Goal: Learn about a topic: Learn about a topic

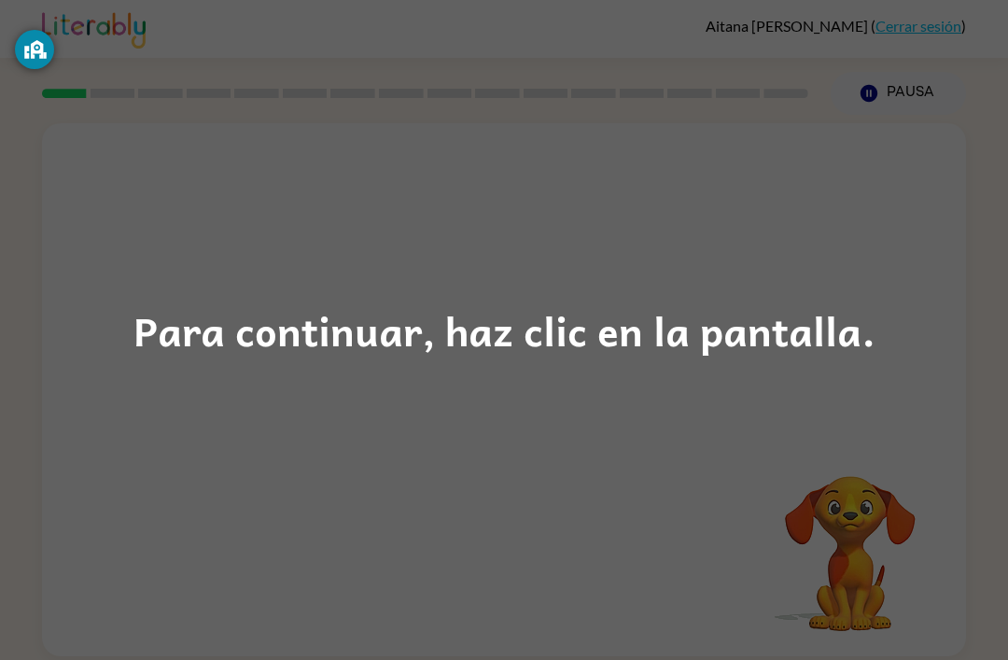
click at [855, 540] on div "Para continuar, haz clic en la pantalla." at bounding box center [504, 330] width 1008 height 660
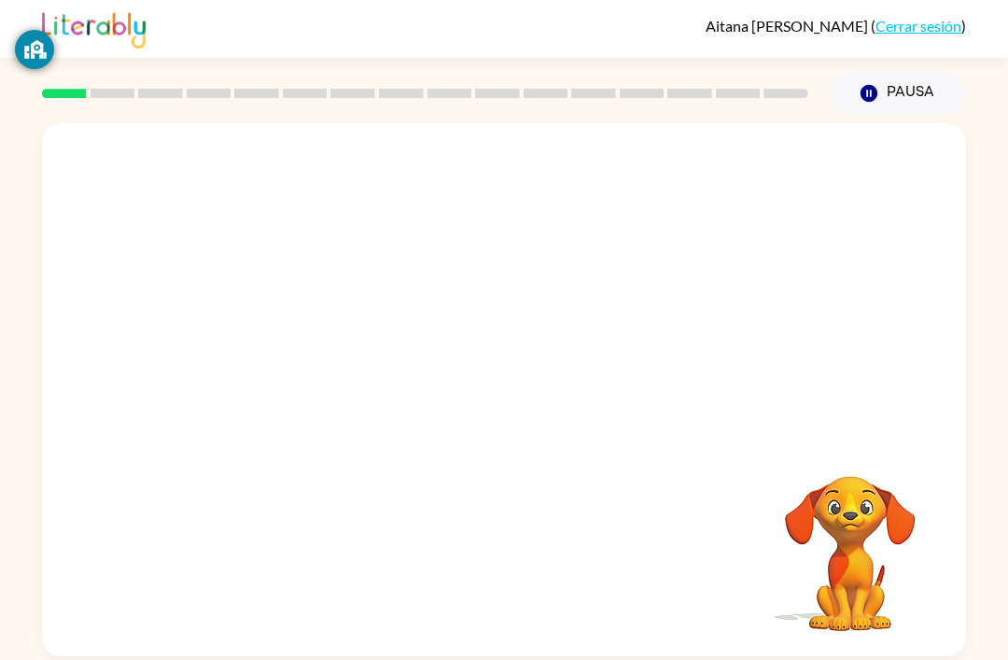
click at [786, 567] on video "Tu navegador debe admitir la reproducción de archivos .mp4 para usar Literably.…" at bounding box center [850, 540] width 187 height 187
click at [505, 415] on icon "button" at bounding box center [504, 399] width 33 height 33
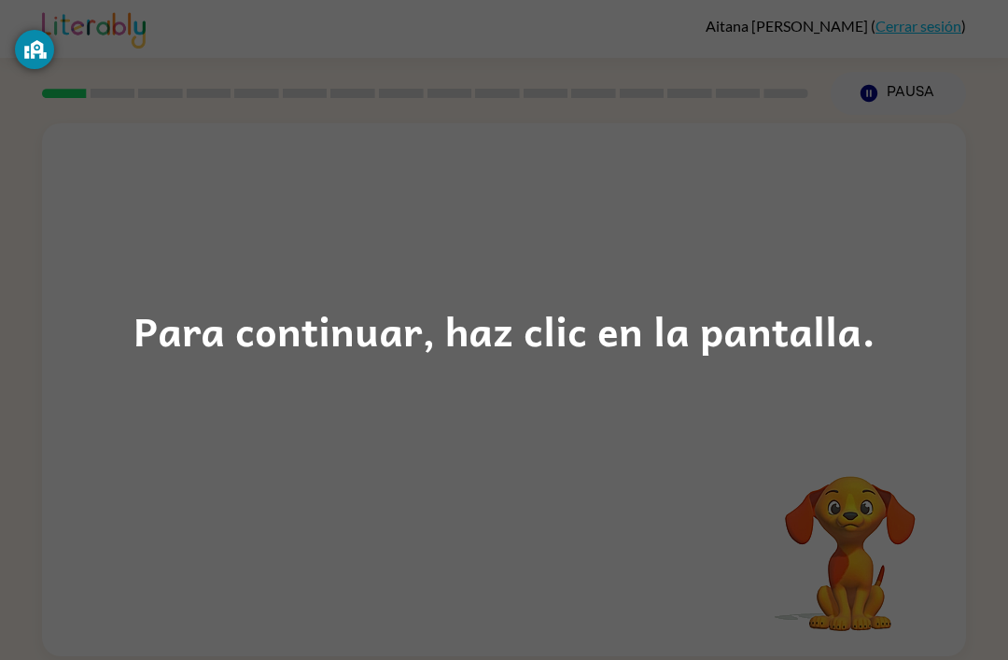
click at [586, 315] on div "Para continuar, haz clic en la pantalla." at bounding box center [504, 330] width 742 height 63
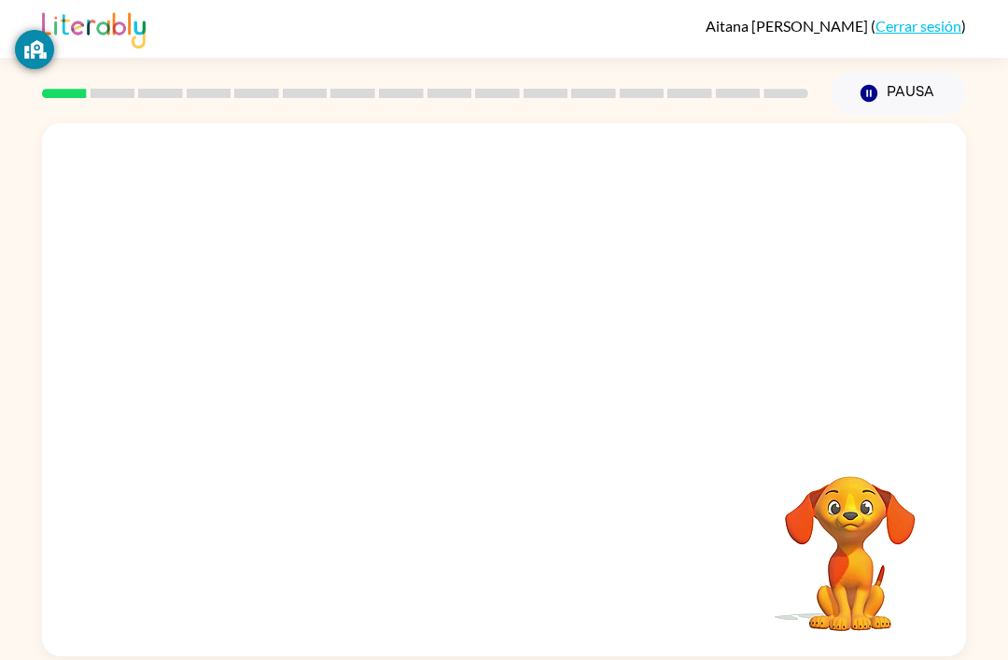
click at [598, 363] on div at bounding box center [504, 280] width 924 height 314
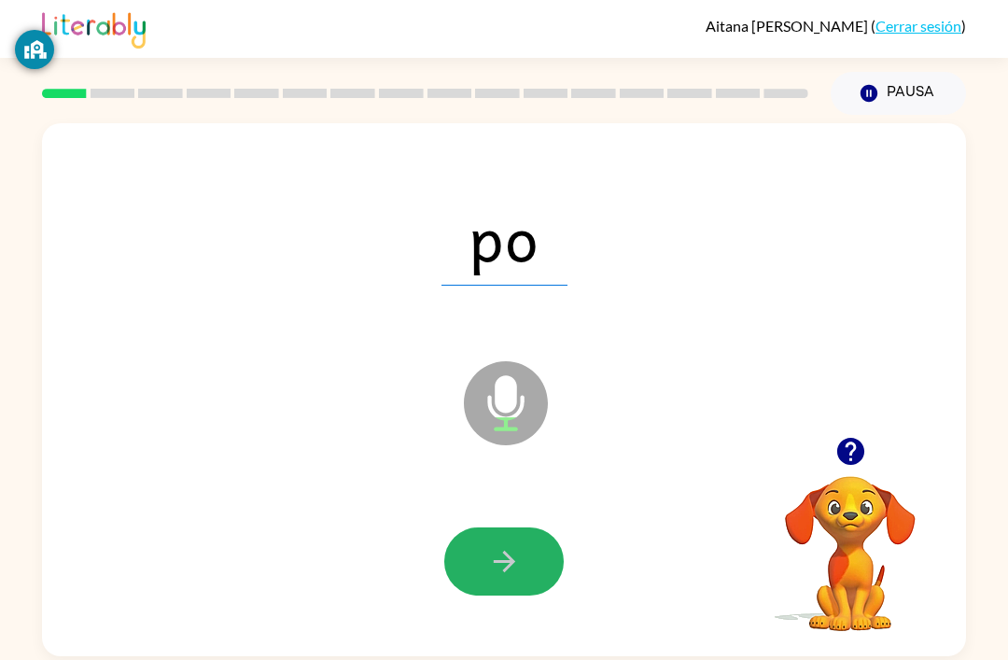
click at [513, 568] on icon "button" at bounding box center [504, 561] width 33 height 33
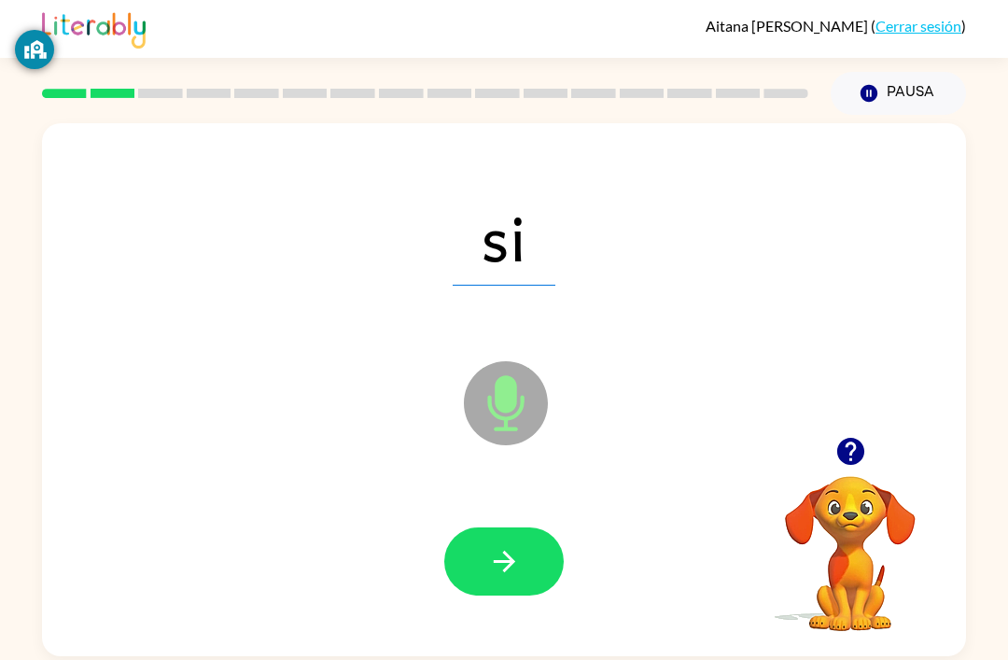
click at [481, 556] on button "button" at bounding box center [503, 561] width 119 height 68
click at [484, 546] on button "button" at bounding box center [503, 561] width 119 height 68
click at [500, 543] on button "button" at bounding box center [503, 561] width 119 height 68
click at [516, 590] on button "button" at bounding box center [503, 561] width 119 height 68
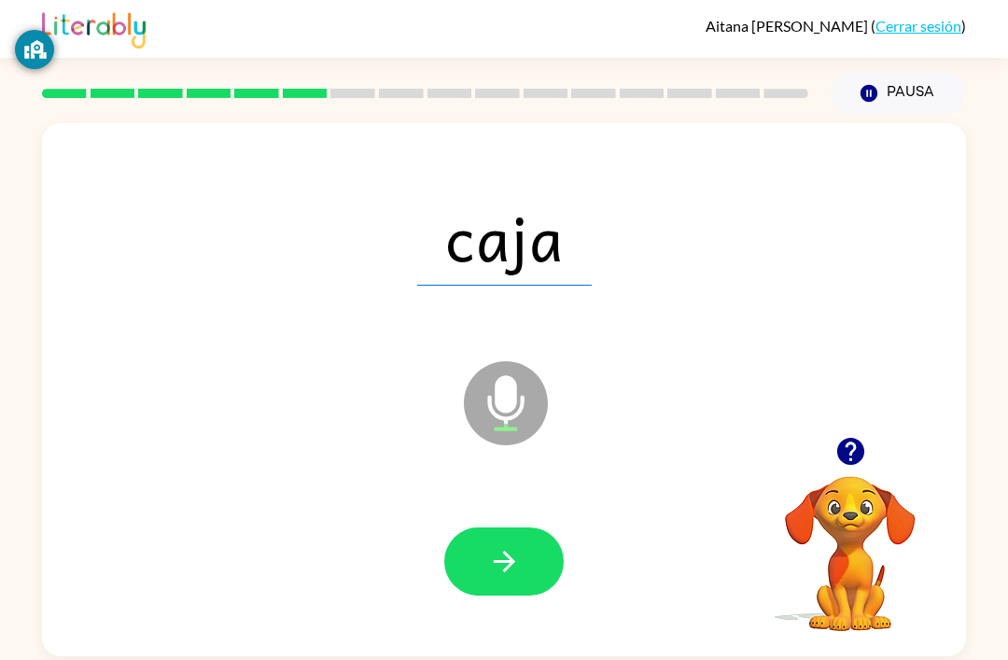
click at [525, 570] on button "button" at bounding box center [503, 561] width 119 height 68
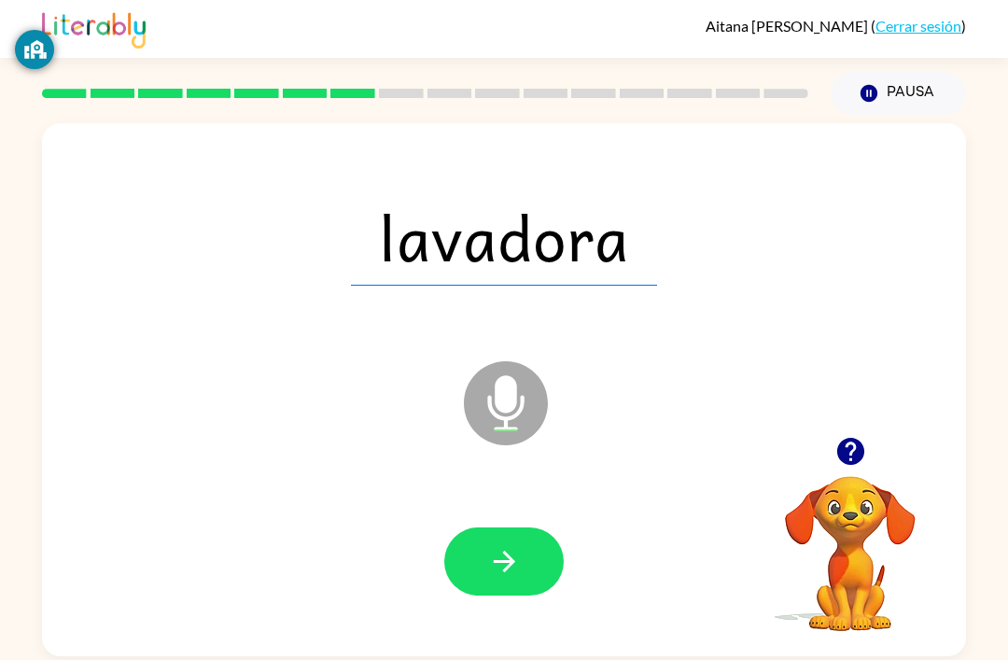
click at [513, 572] on icon "button" at bounding box center [504, 561] width 33 height 33
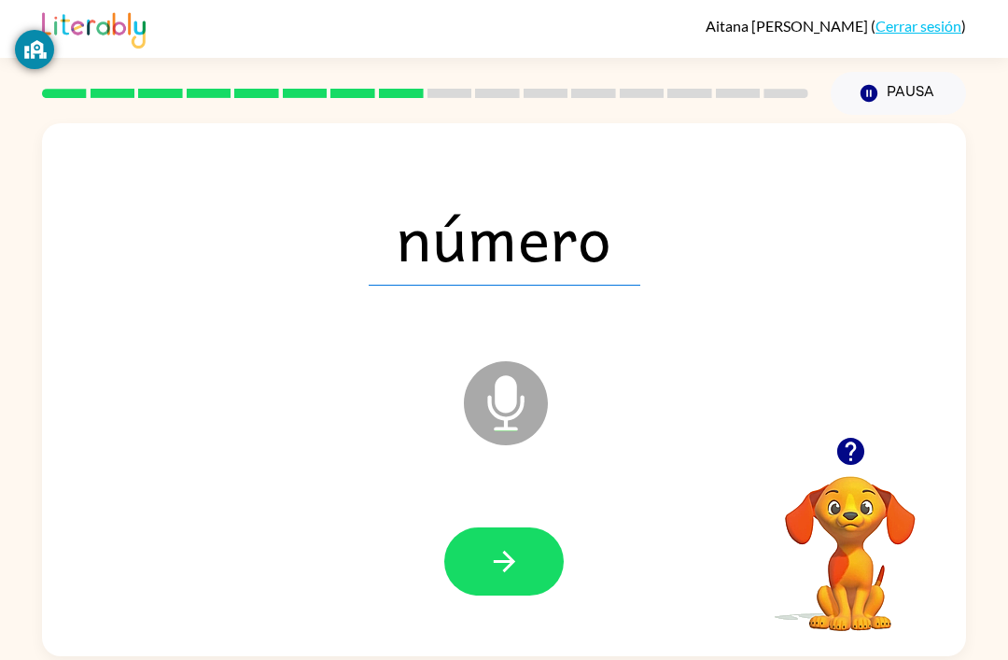
click at [503, 577] on icon "button" at bounding box center [504, 561] width 33 height 33
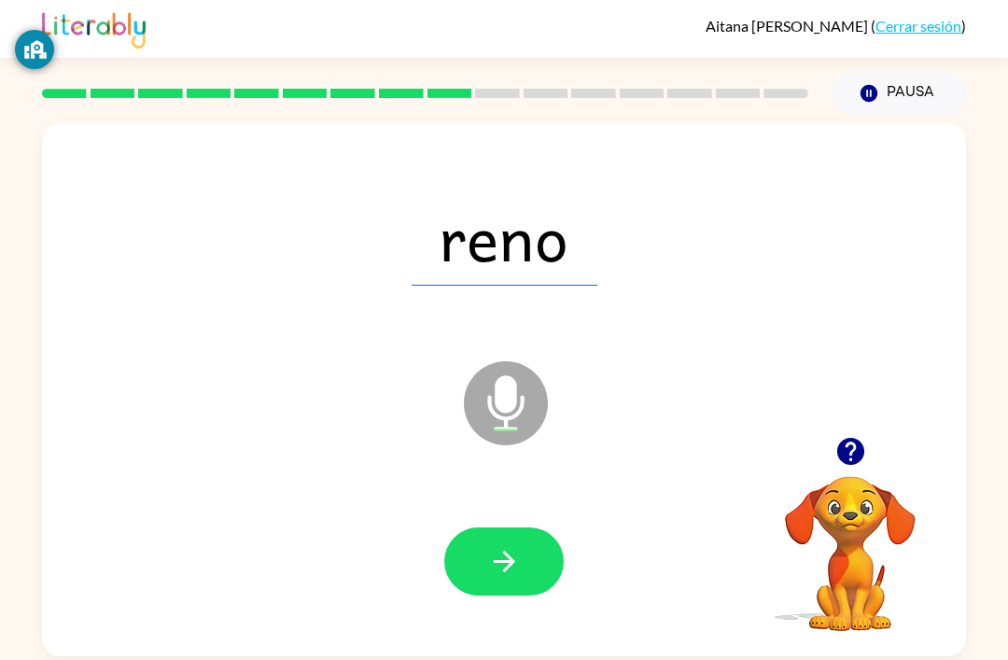
click at [512, 535] on button "button" at bounding box center [503, 561] width 119 height 68
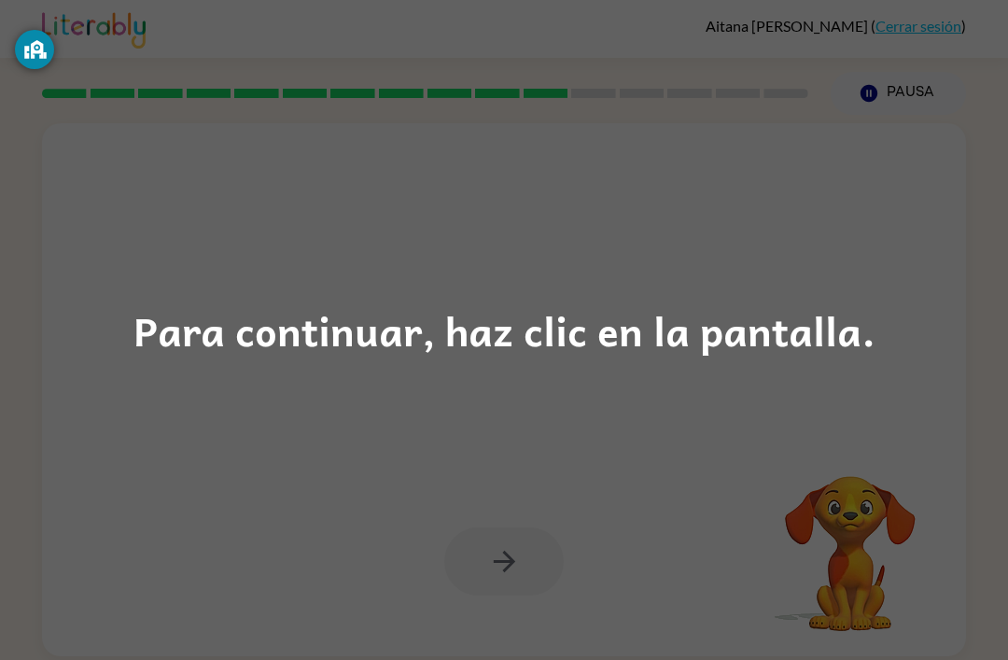
click at [706, 365] on div "Para continuar, haz clic en la pantalla." at bounding box center [504, 330] width 1008 height 660
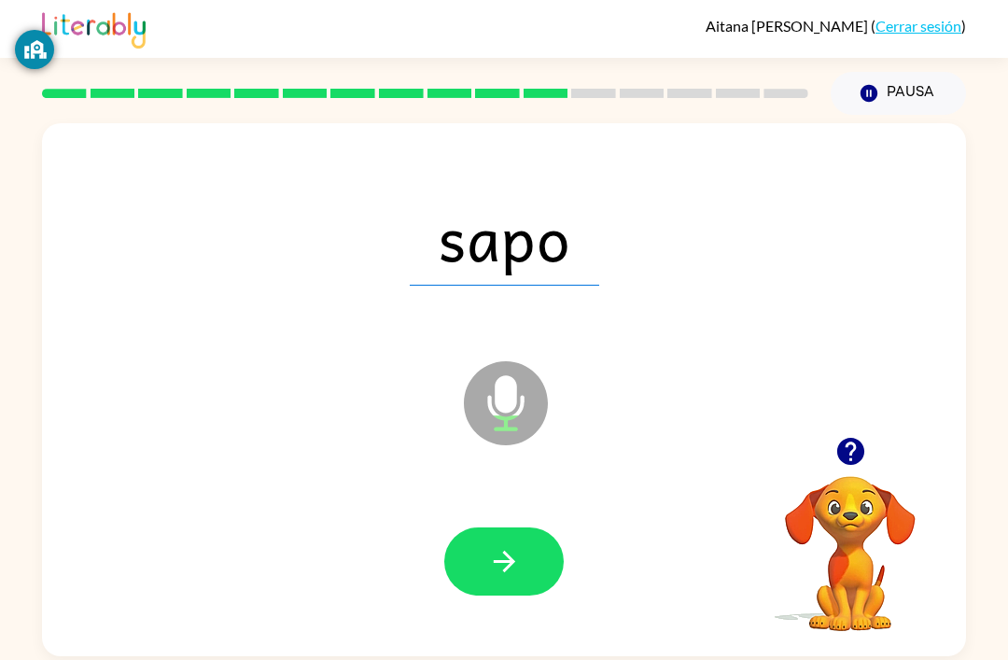
click at [511, 583] on button "button" at bounding box center [503, 561] width 119 height 68
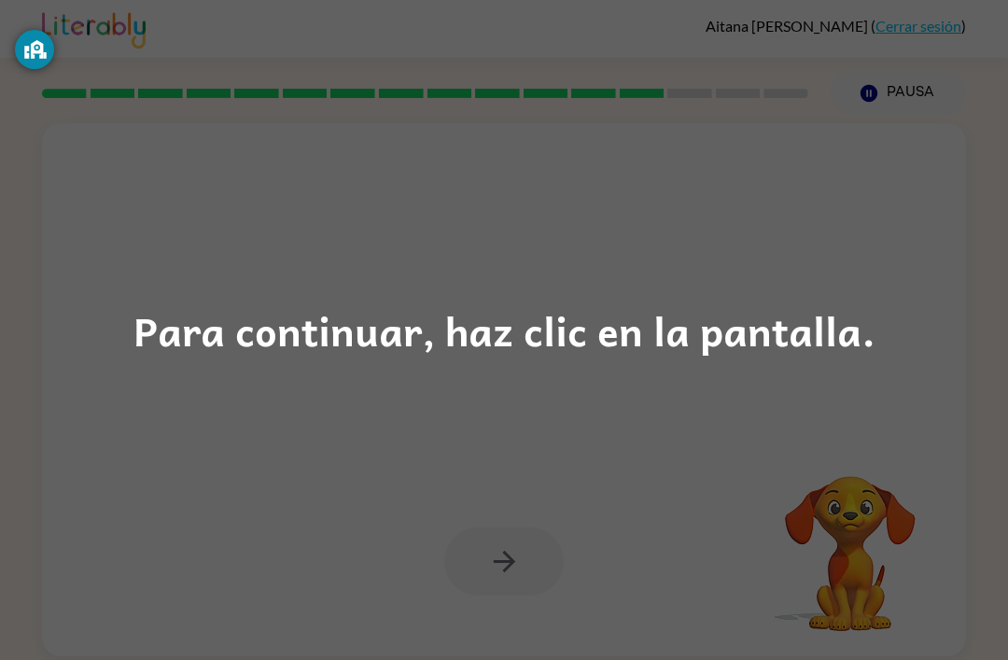
click at [725, 334] on div "Para continuar, haz clic en la pantalla." at bounding box center [504, 330] width 742 height 63
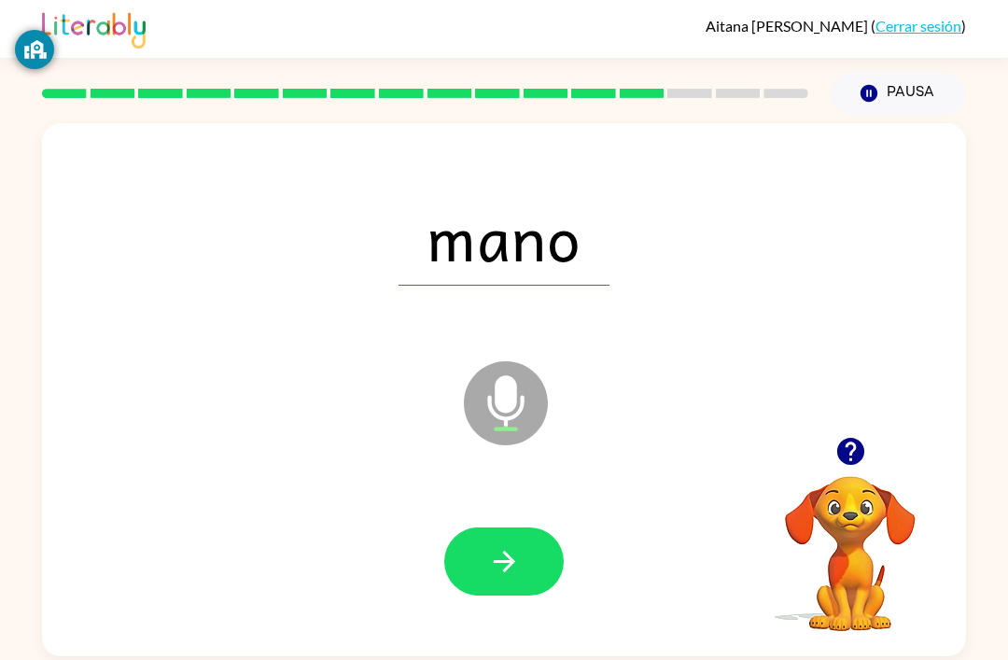
click at [874, 95] on icon "button" at bounding box center [869, 93] width 17 height 17
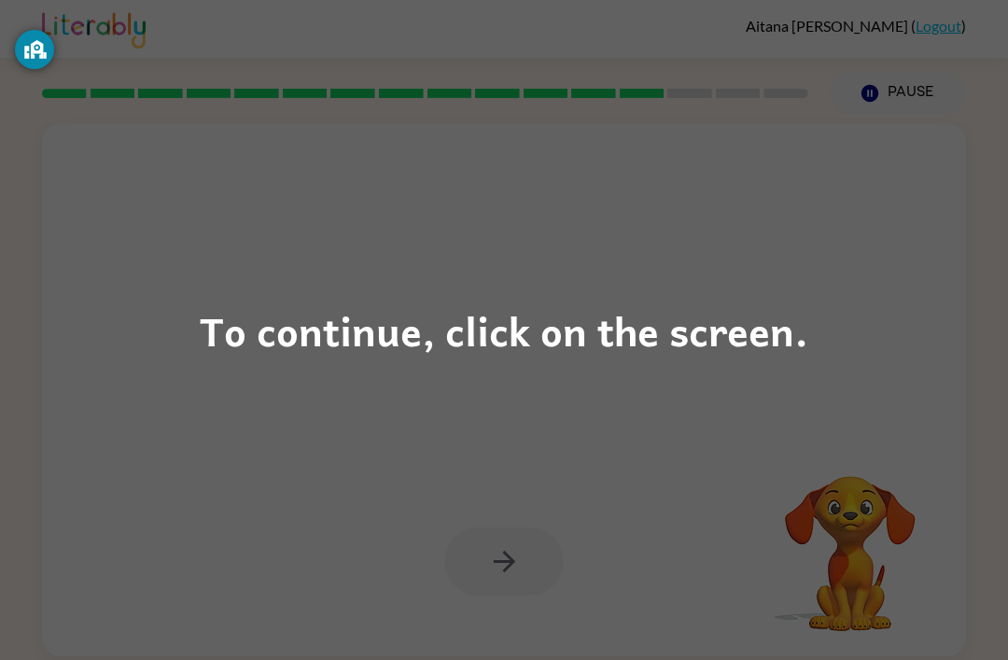
click at [471, 333] on div "To continue, click on the screen." at bounding box center [504, 330] width 609 height 63
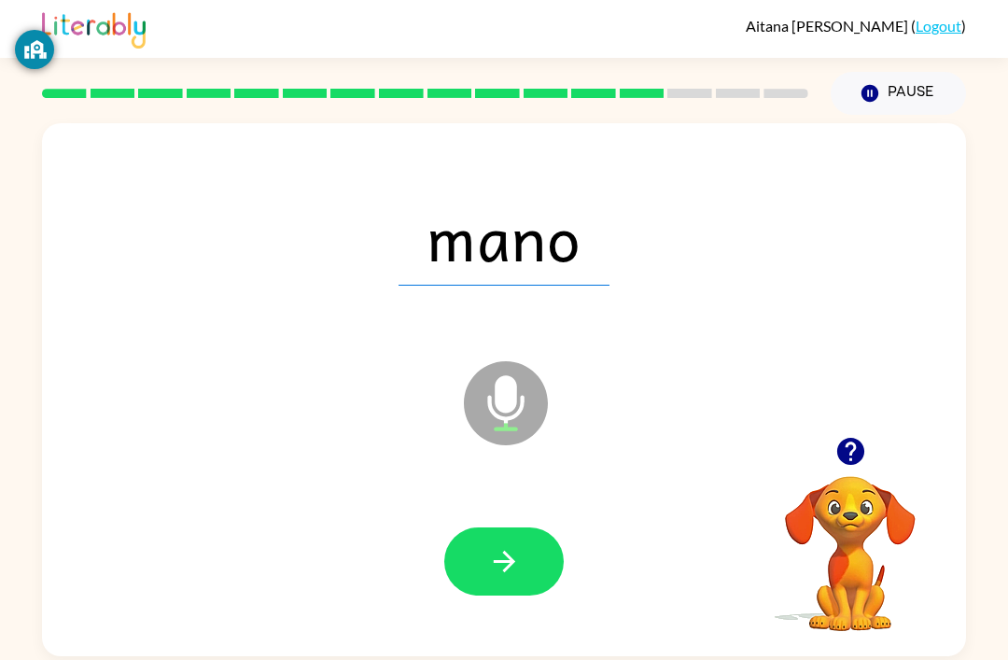
click at [519, 542] on button "button" at bounding box center [503, 561] width 119 height 68
click at [517, 556] on icon "button" at bounding box center [504, 561] width 33 height 33
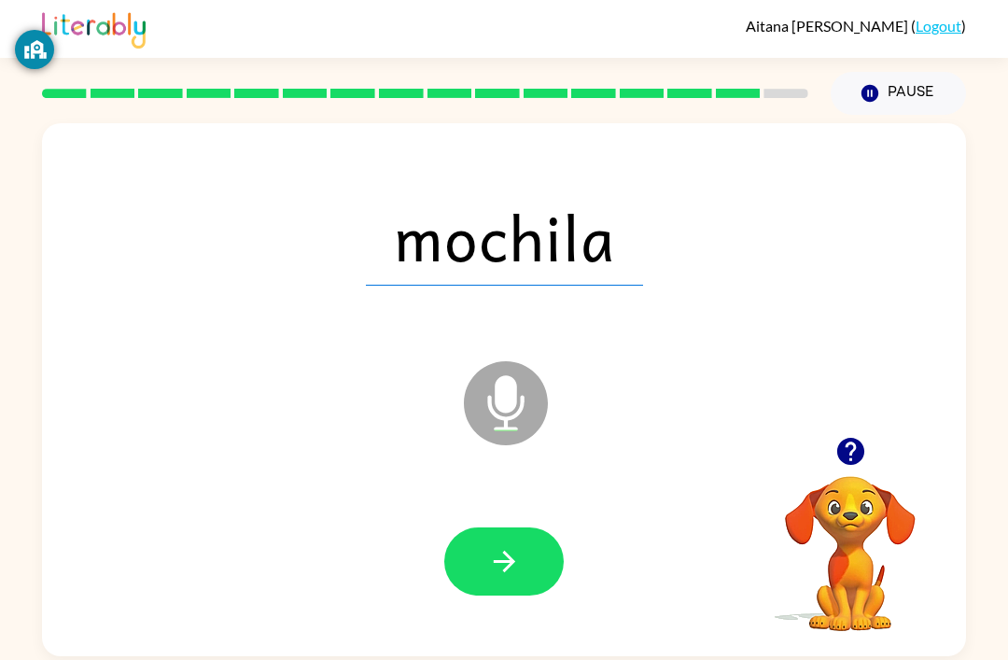
click at [488, 554] on icon "button" at bounding box center [504, 561] width 33 height 33
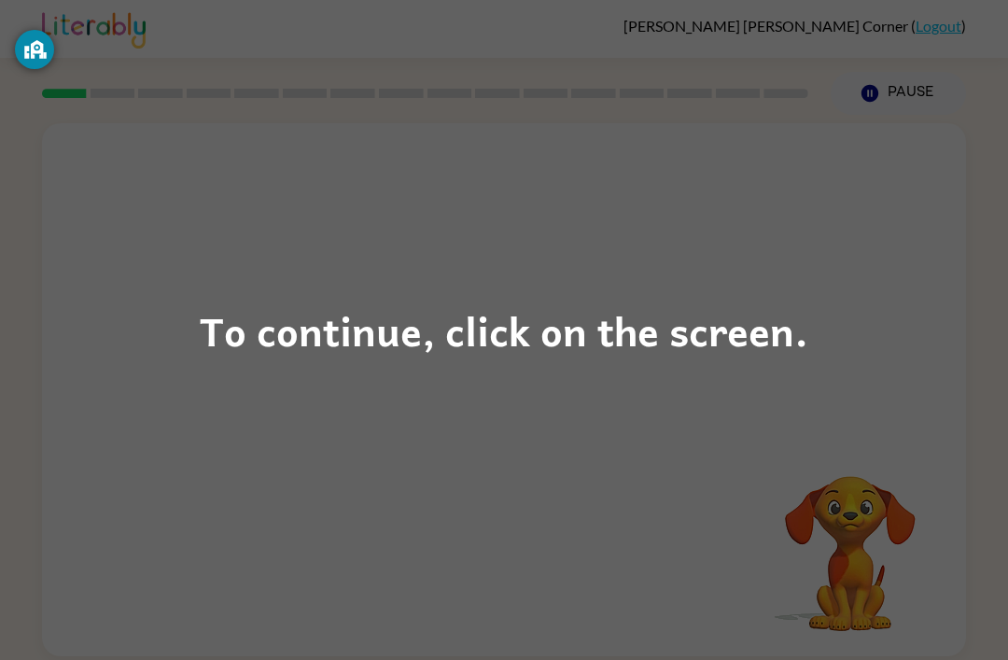
click at [641, 319] on div "To continue, click on the screen." at bounding box center [504, 330] width 609 height 63
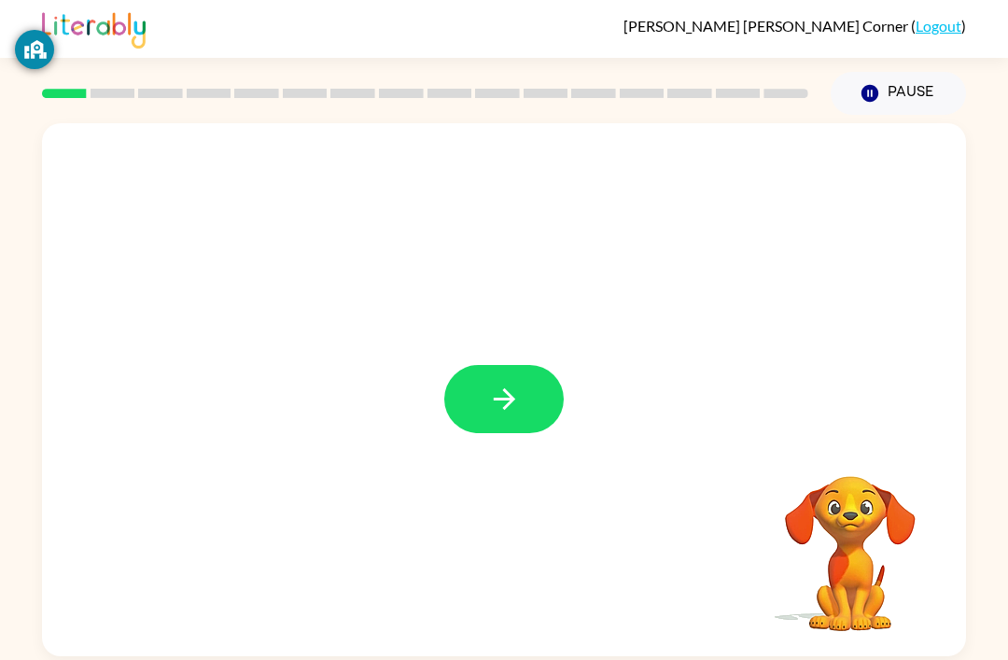
click at [495, 397] on icon "button" at bounding box center [504, 399] width 33 height 33
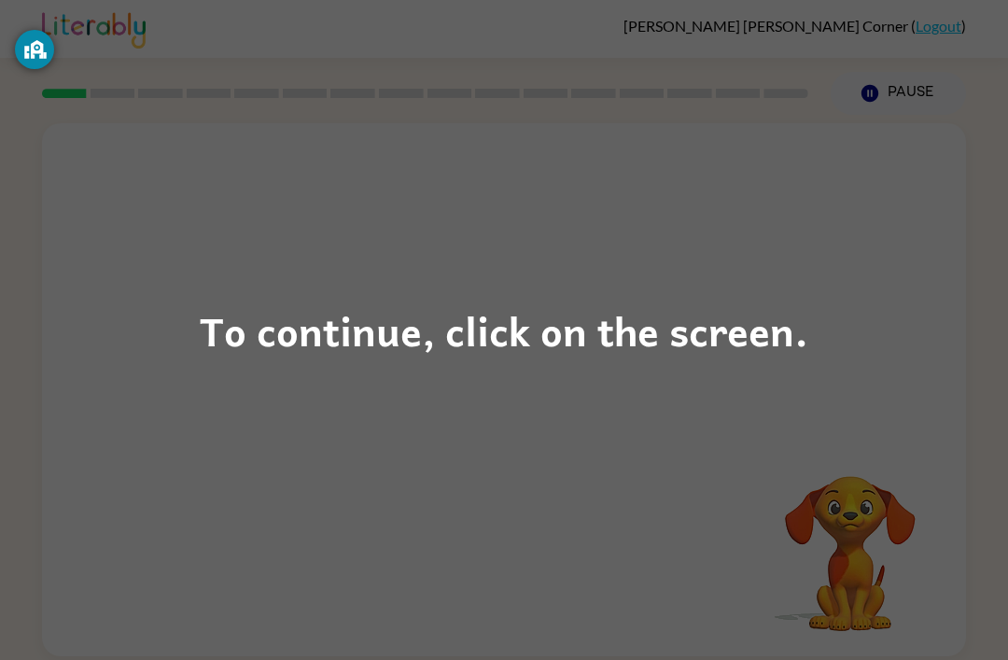
click at [462, 352] on div "To continue, click on the screen." at bounding box center [504, 330] width 609 height 63
click at [522, 364] on div "To continue, click on the screen." at bounding box center [504, 330] width 1008 height 660
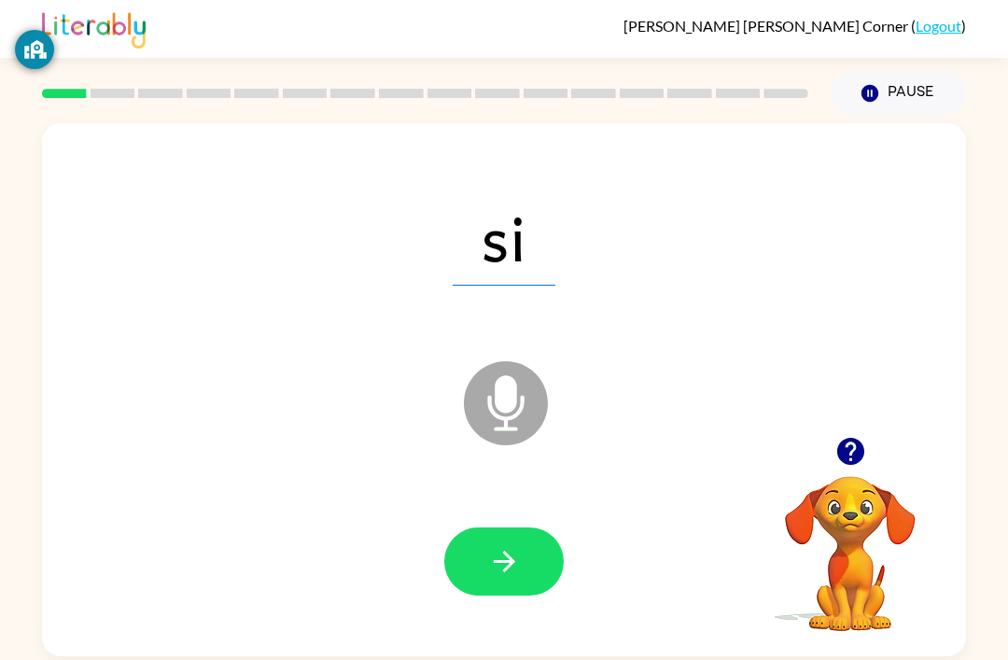
click at [524, 554] on button "button" at bounding box center [503, 561] width 119 height 68
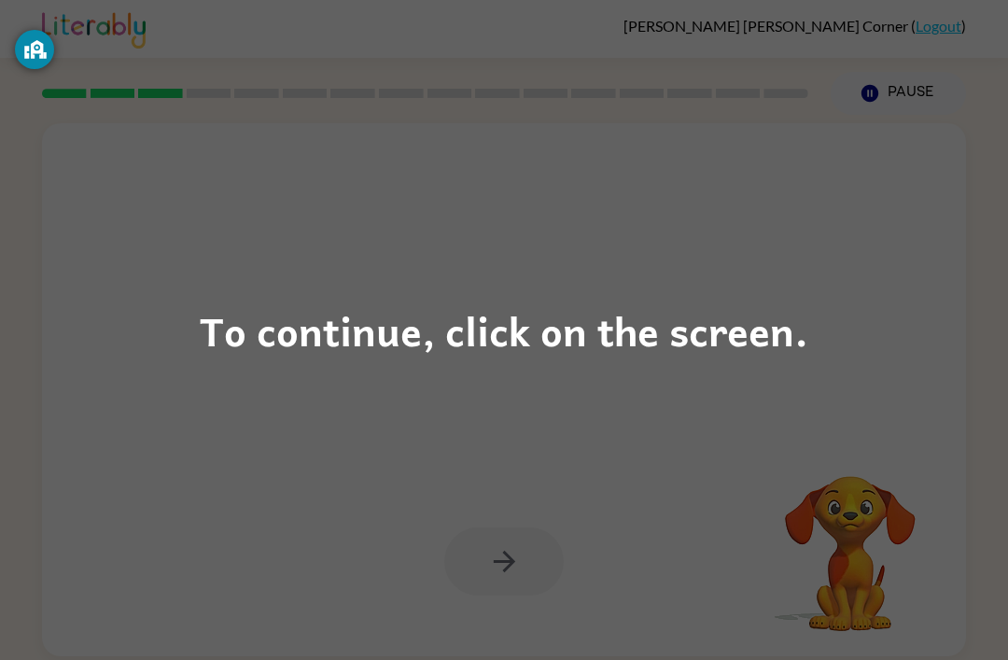
click at [541, 371] on div "To continue, click on the screen." at bounding box center [504, 330] width 1008 height 660
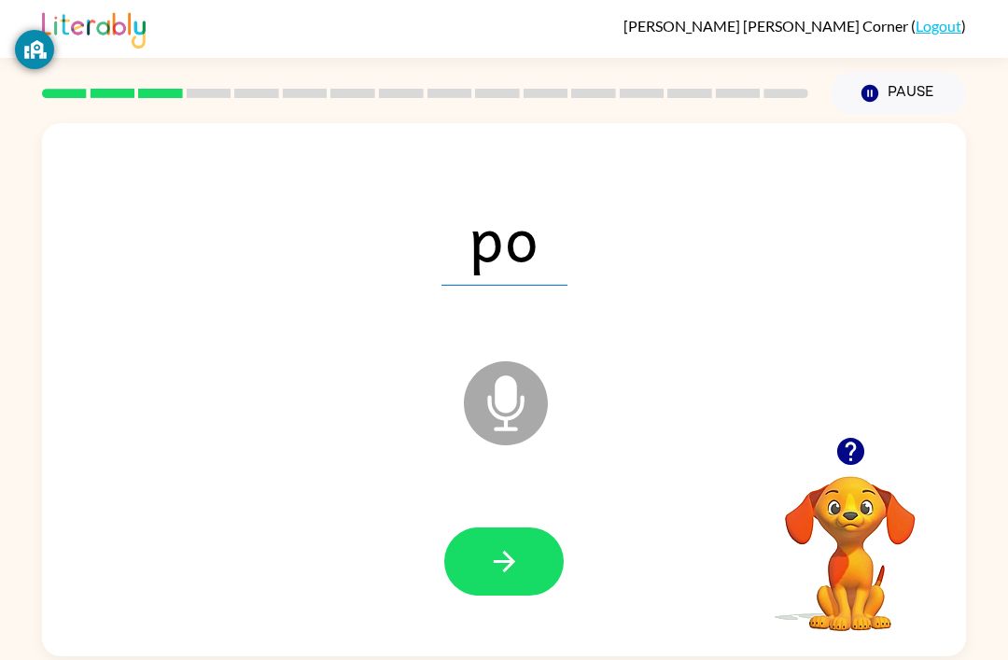
click at [519, 560] on icon "button" at bounding box center [504, 561] width 33 height 33
click at [494, 568] on icon "button" at bounding box center [504, 561] width 33 height 33
click at [497, 530] on button "button" at bounding box center [503, 561] width 119 height 68
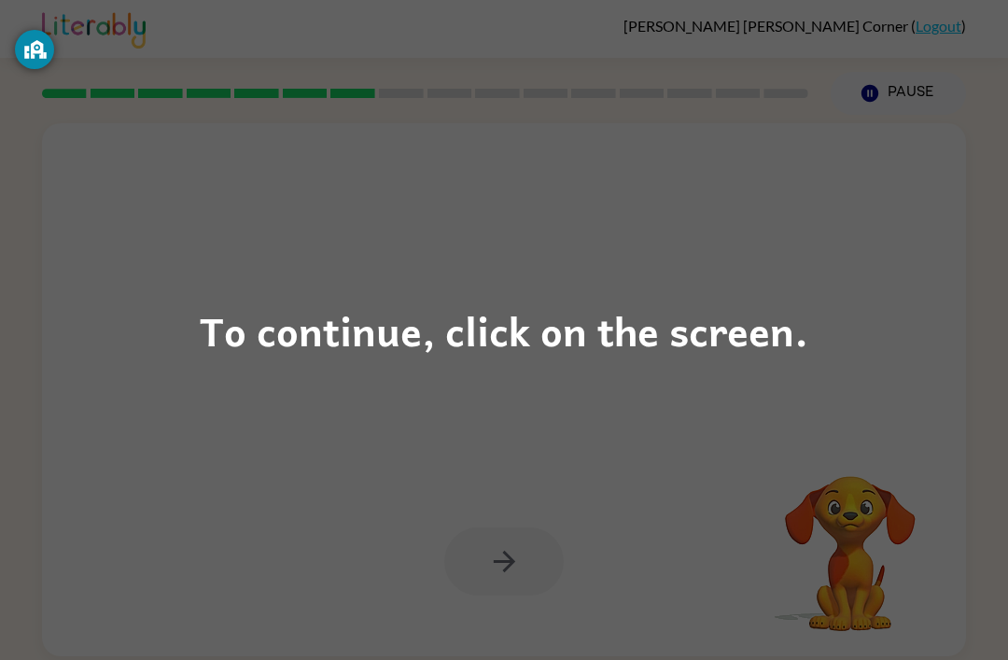
click at [560, 336] on div "To continue, click on the screen." at bounding box center [504, 330] width 609 height 63
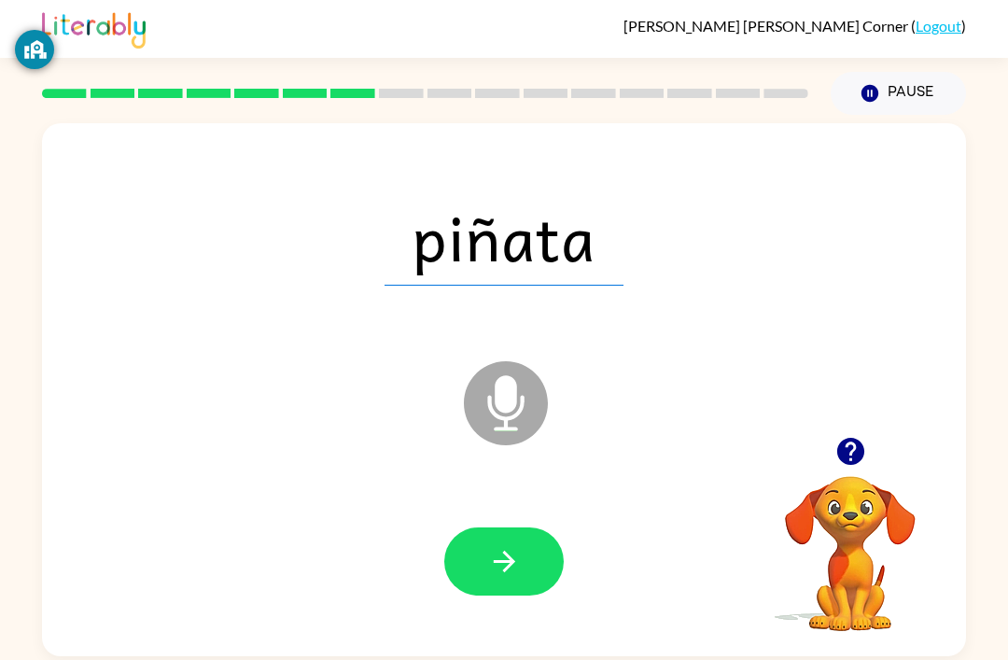
click at [514, 567] on icon "button" at bounding box center [504, 561] width 33 height 33
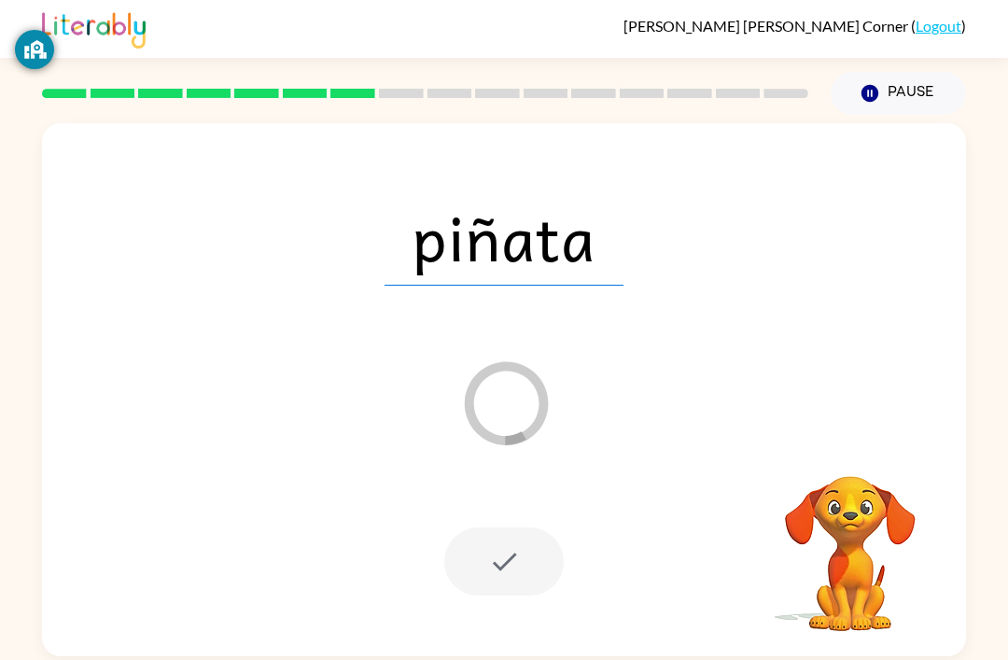
click at [518, 559] on div at bounding box center [503, 561] width 119 height 68
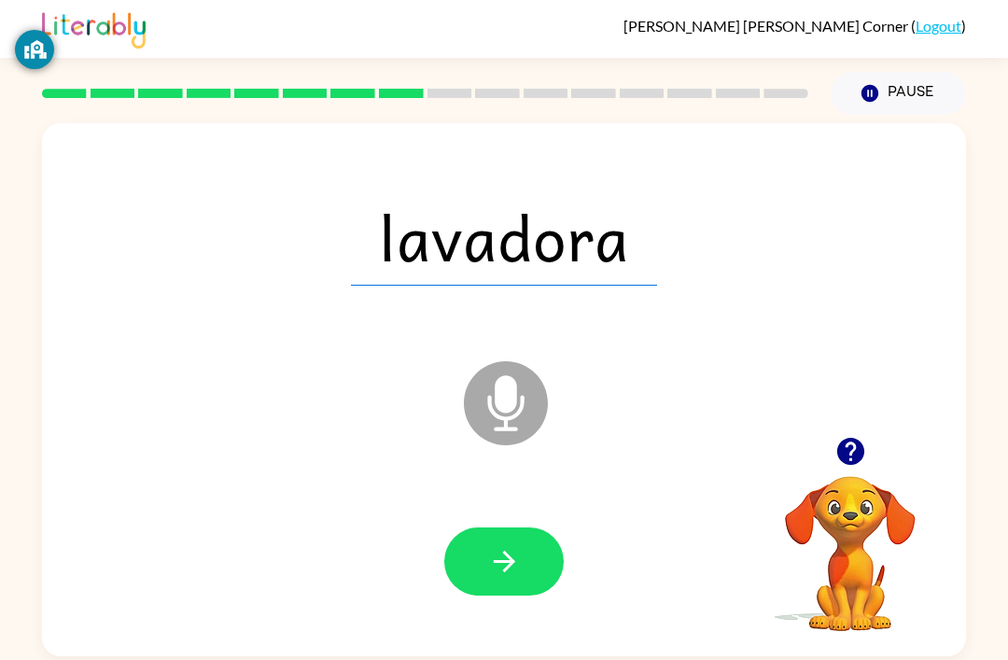
click at [479, 563] on button "button" at bounding box center [503, 561] width 119 height 68
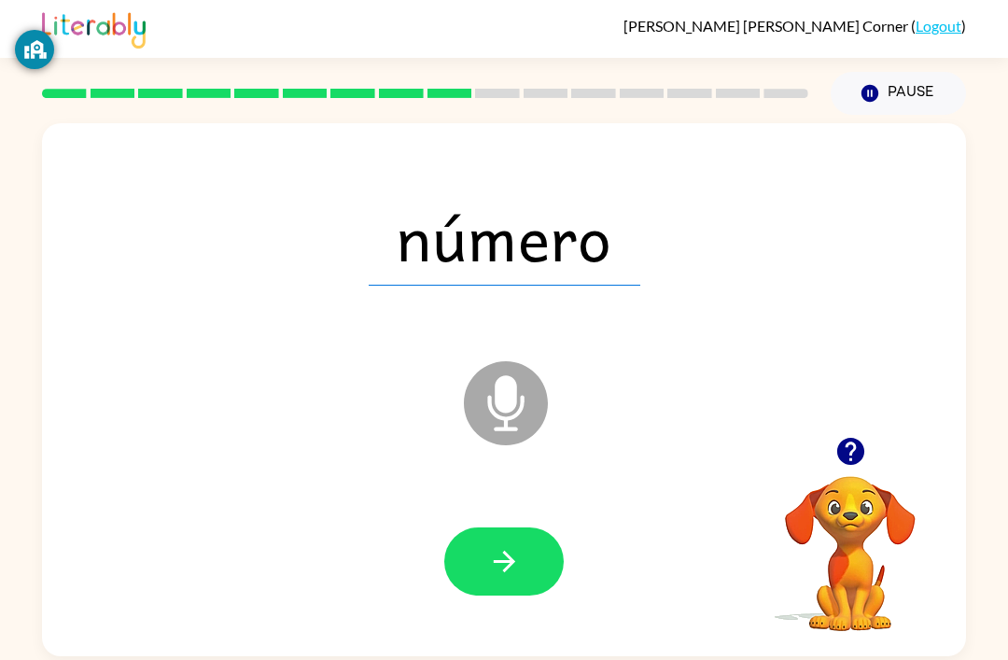
click at [495, 556] on icon "button" at bounding box center [504, 561] width 33 height 33
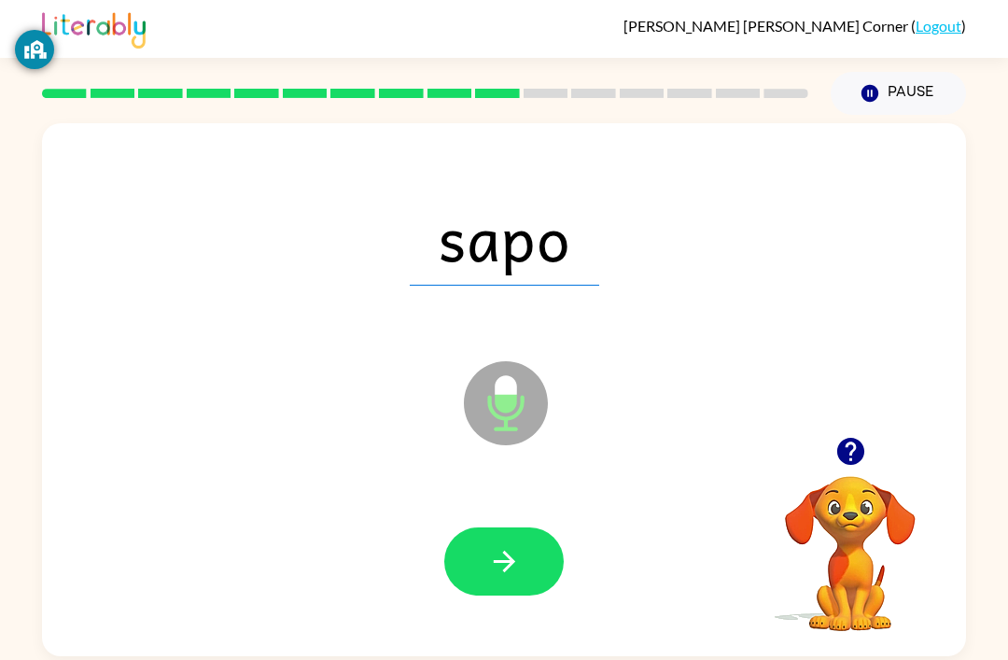
click at [501, 596] on button "button" at bounding box center [503, 561] width 119 height 68
click at [519, 564] on icon "button" at bounding box center [504, 561] width 33 height 33
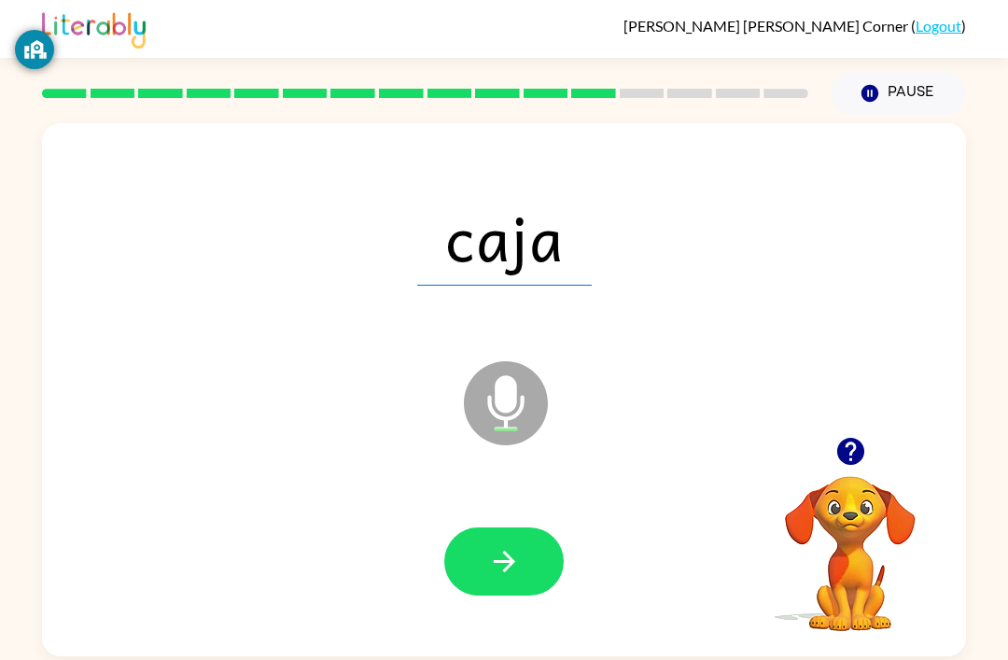
click at [533, 572] on button "button" at bounding box center [503, 561] width 119 height 68
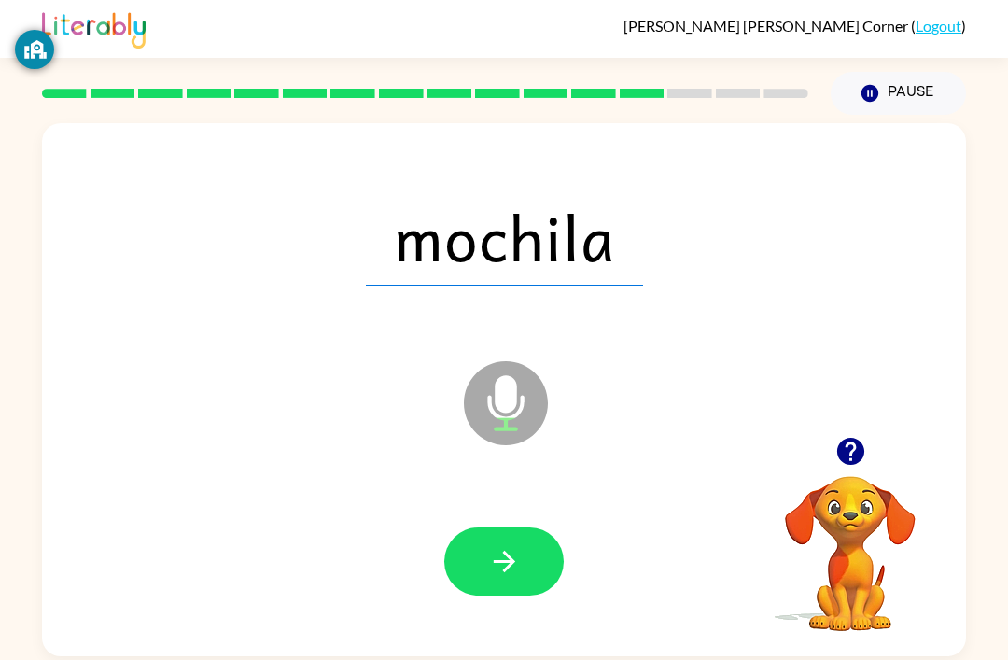
scroll to position [60, 0]
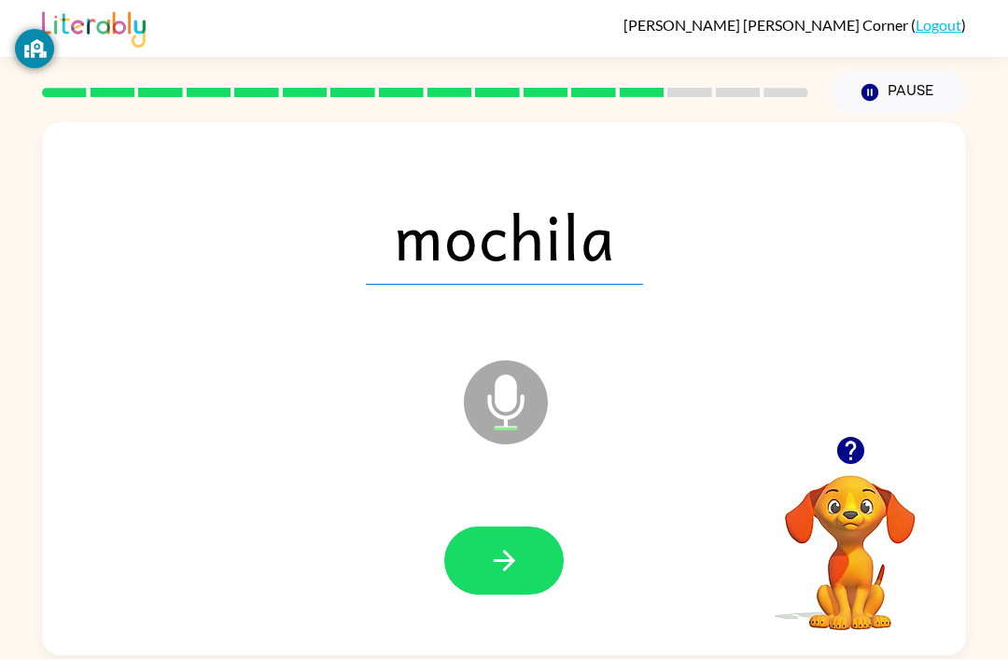
click at [498, 527] on button "button" at bounding box center [503, 561] width 119 height 68
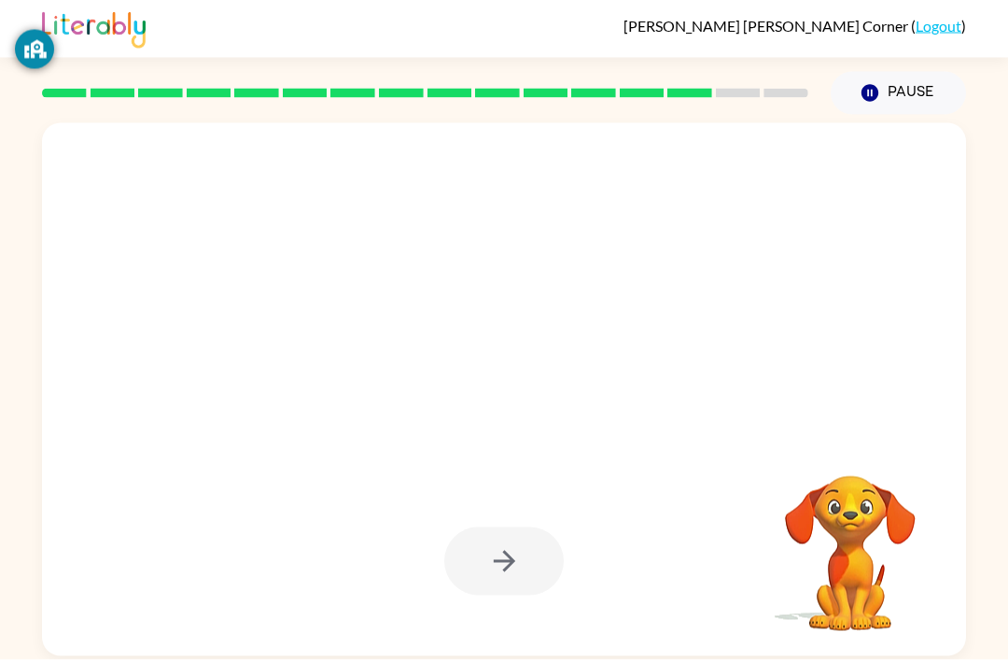
scroll to position [17, 0]
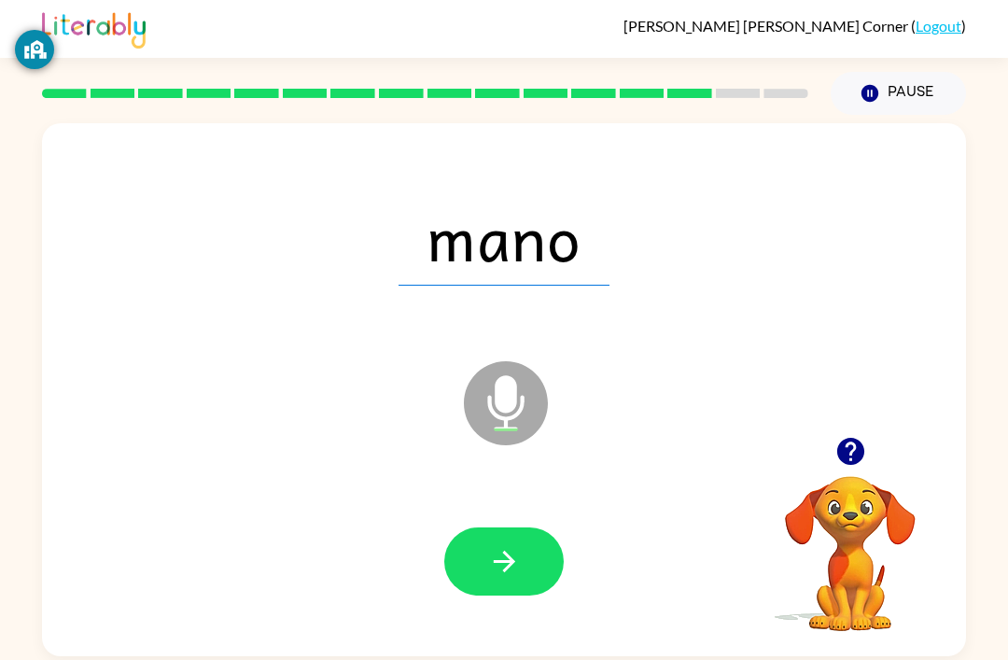
click at [536, 527] on button "button" at bounding box center [503, 561] width 119 height 68
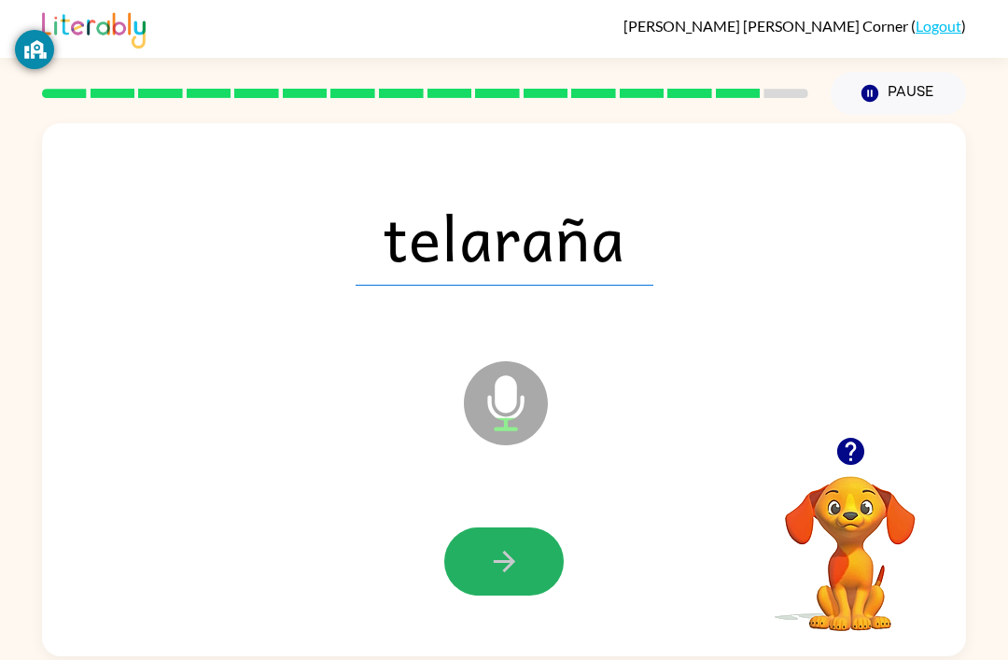
click at [488, 549] on icon "button" at bounding box center [504, 561] width 33 height 33
